Goal: Task Accomplishment & Management: Use online tool/utility

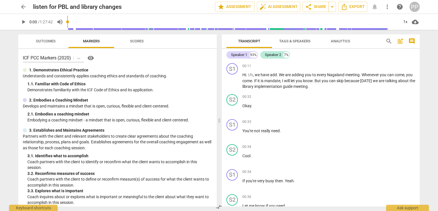
scroll to position [395, 0]
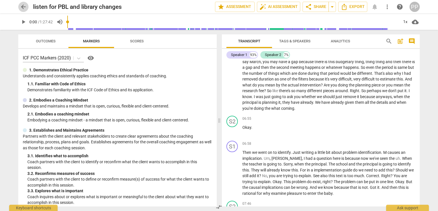
click at [23, 6] on span "arrow_back" at bounding box center [23, 6] width 7 height 7
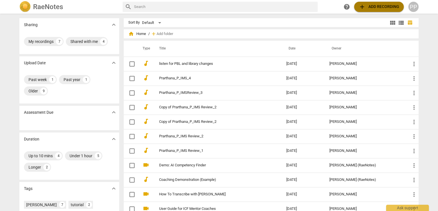
click at [379, 8] on span "add Add recording" at bounding box center [378, 6] width 40 height 7
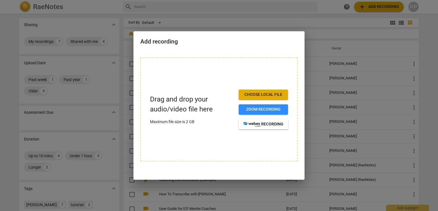
click at [281, 93] on span "Choose local file" at bounding box center [263, 95] width 40 height 6
click at [271, 95] on span "Choose local file" at bounding box center [263, 95] width 40 height 6
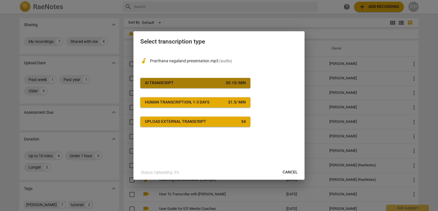
click at [210, 82] on span "AI Transcript $ 0.15 / min" at bounding box center [195, 83] width 101 height 6
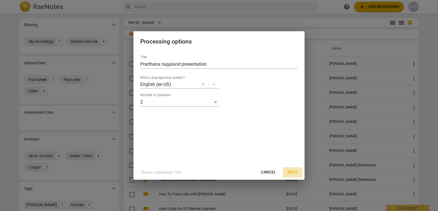
click at [293, 173] on span "Next" at bounding box center [292, 173] width 10 height 6
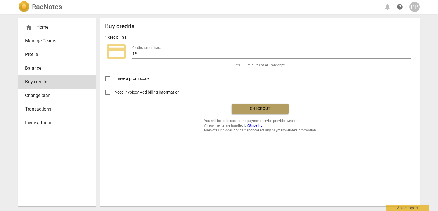
click at [278, 109] on span "Checkout" at bounding box center [260, 109] width 48 height 6
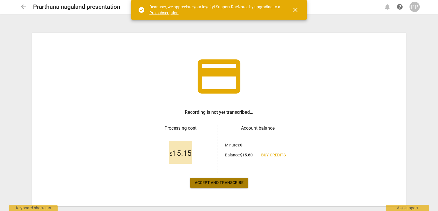
click at [220, 183] on span "Accept and transcribe" at bounding box center [219, 183] width 49 height 6
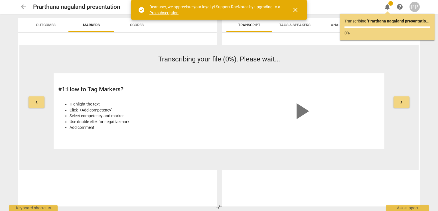
click at [295, 11] on span "close" at bounding box center [295, 10] width 7 height 7
